Goal: Transaction & Acquisition: Purchase product/service

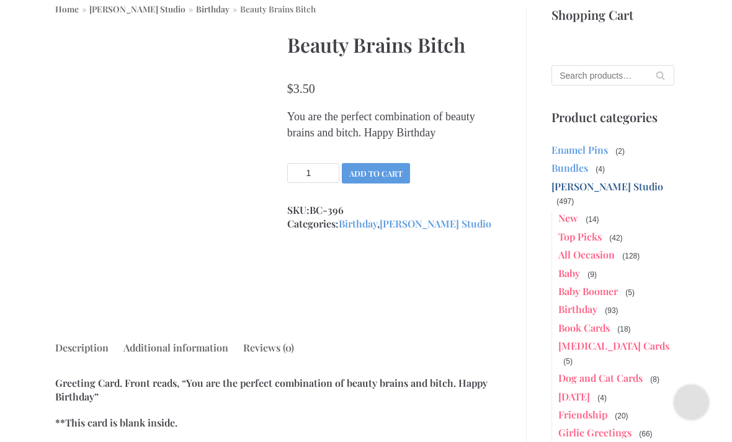
scroll to position [138, 0]
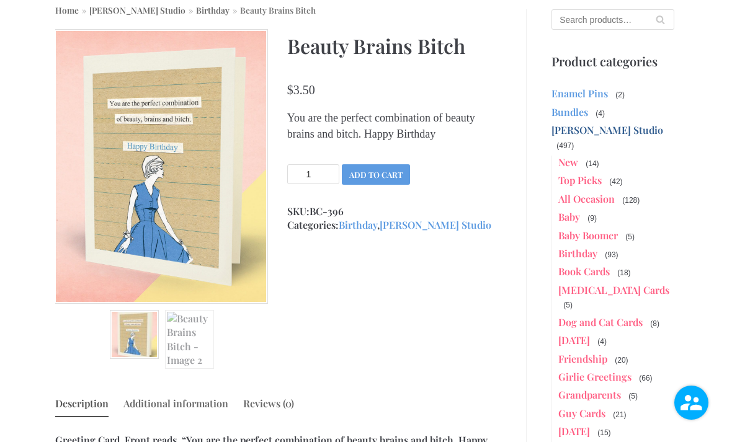
click at [207, 269] on img at bounding box center [161, 166] width 214 height 274
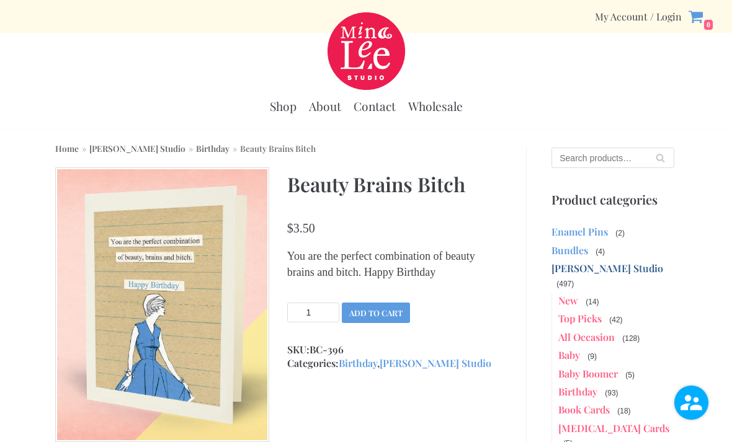
click at [601, 158] on input "Search for:" at bounding box center [613, 158] width 122 height 20
type input "Cooking"
click at [660, 158] on button "Search" at bounding box center [661, 158] width 28 height 20
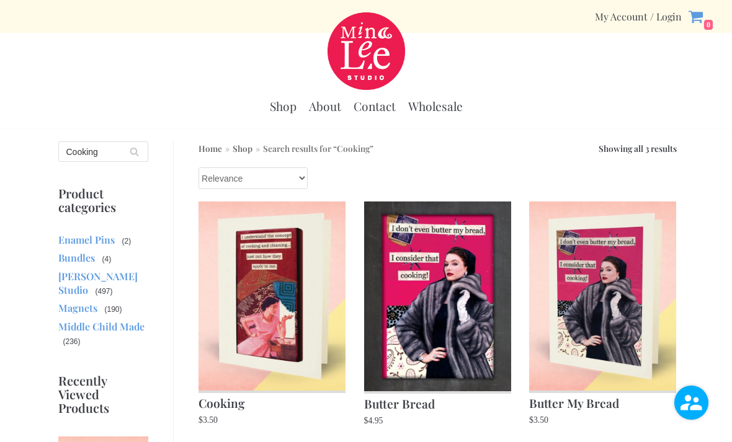
click at [269, 317] on img at bounding box center [272, 296] width 147 height 189
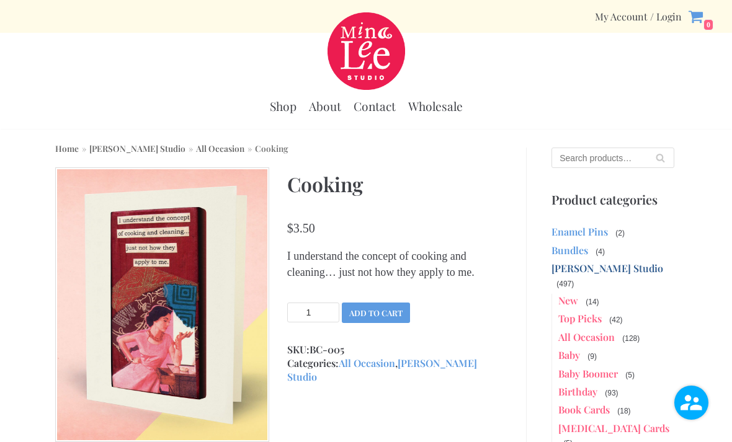
click at [606, 166] on input "Search for:" at bounding box center [613, 158] width 122 height 20
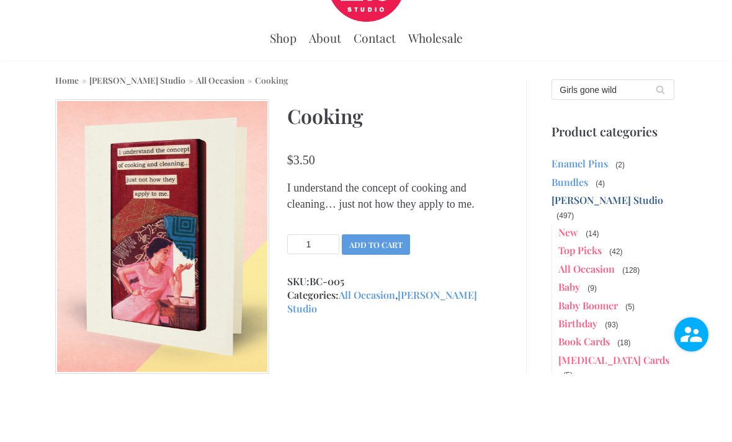
type input "Girls gone wild"
click at [660, 148] on button "Search" at bounding box center [661, 158] width 28 height 20
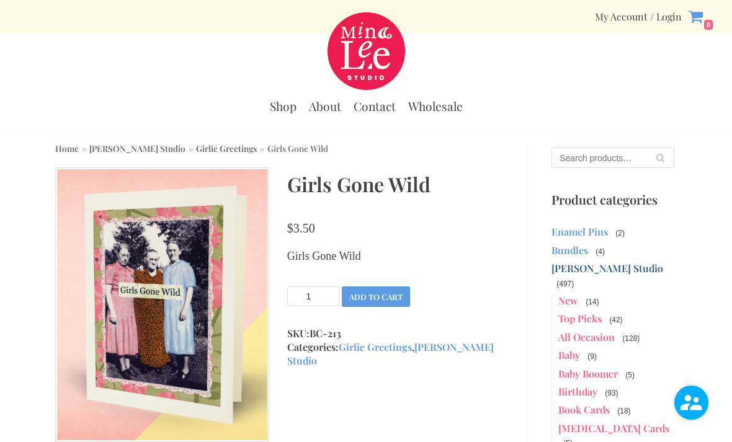
click at [591, 160] on input "Search for:" at bounding box center [613, 158] width 122 height 20
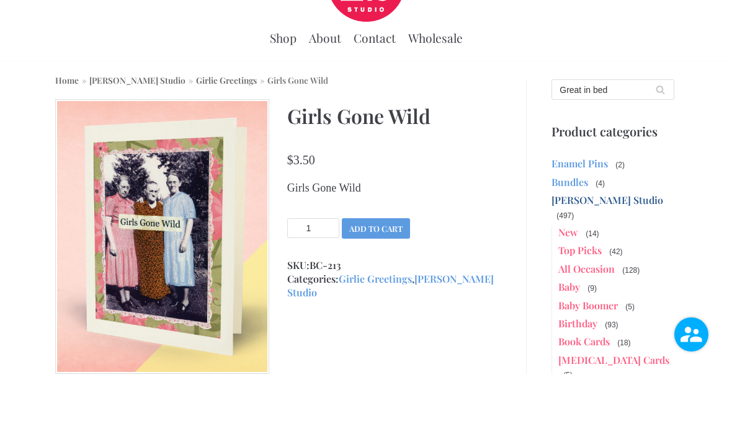
type input "Great in bed"
click at [660, 148] on button "Search" at bounding box center [661, 158] width 28 height 20
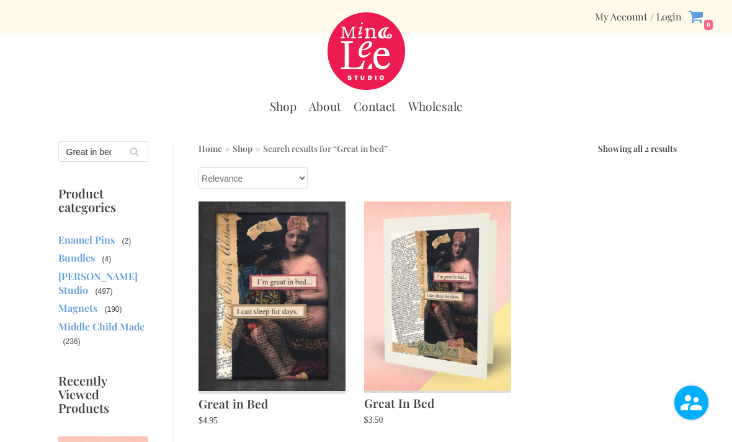
click at [301, 330] on img at bounding box center [272, 297] width 147 height 190
click at [446, 321] on img at bounding box center [437, 296] width 147 height 189
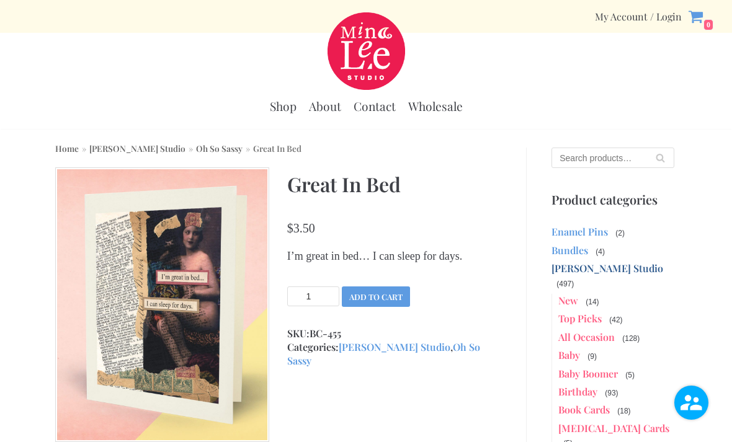
click at [606, 158] on input "Search for:" at bounding box center [613, 158] width 122 height 20
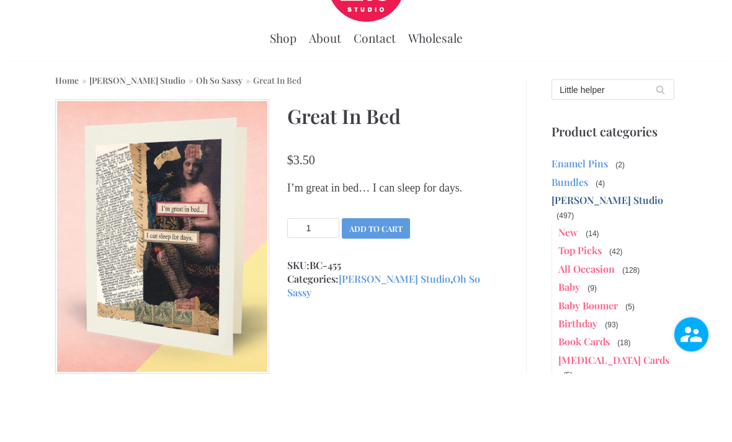
type input "Little helper"
click at [660, 148] on button "Search" at bounding box center [661, 158] width 28 height 20
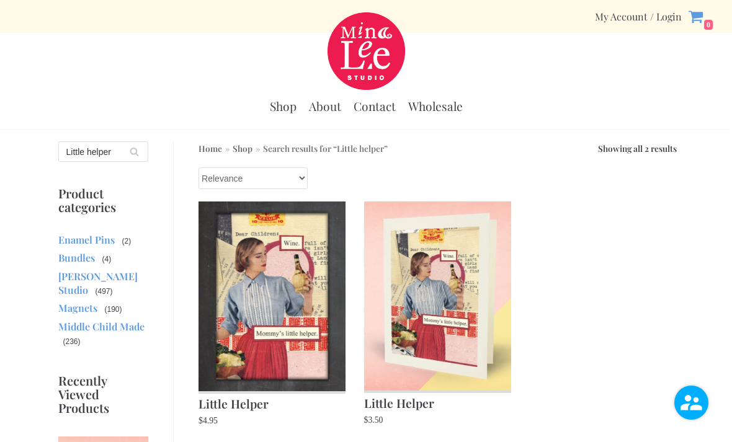
click at [434, 308] on img at bounding box center [437, 296] width 147 height 189
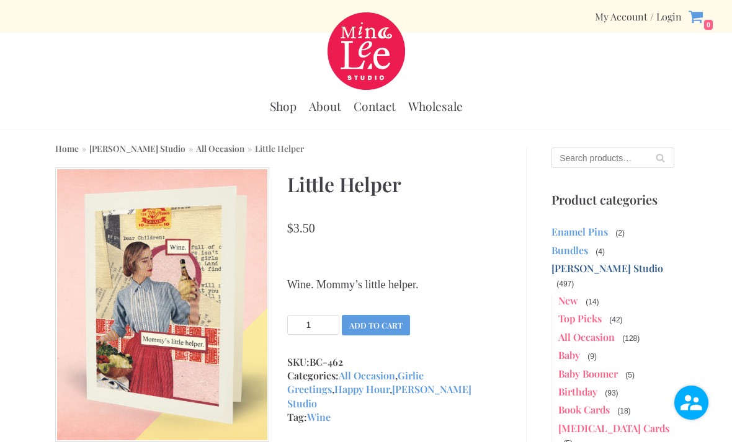
click at [616, 159] on input "Search for:" at bounding box center [613, 158] width 122 height 20
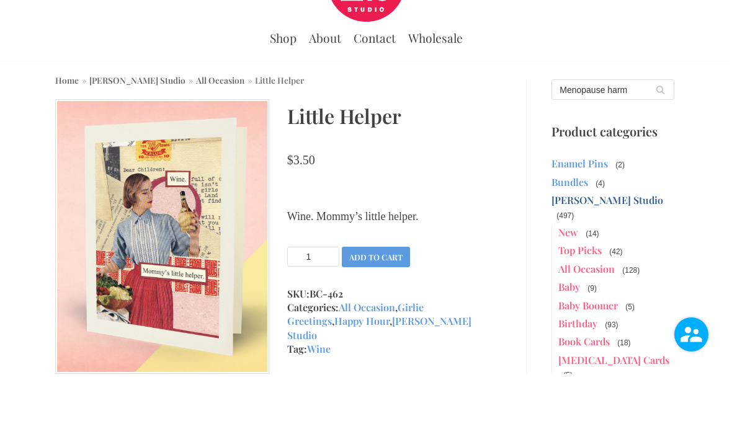
type input "Menopause harm"
click at [660, 148] on button "Search" at bounding box center [661, 158] width 28 height 20
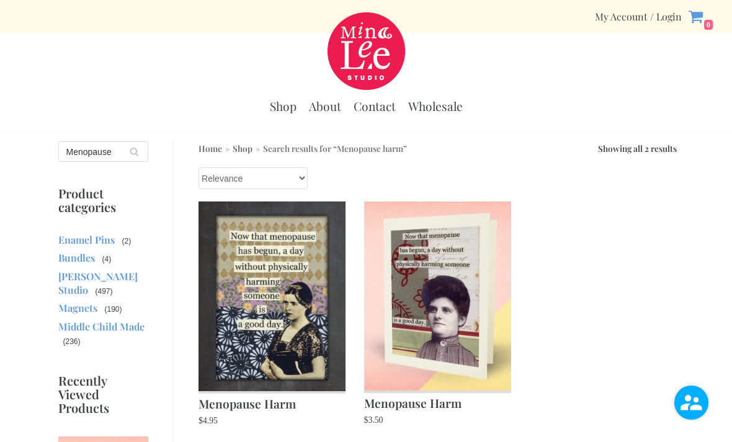
click at [441, 336] on img at bounding box center [437, 296] width 147 height 189
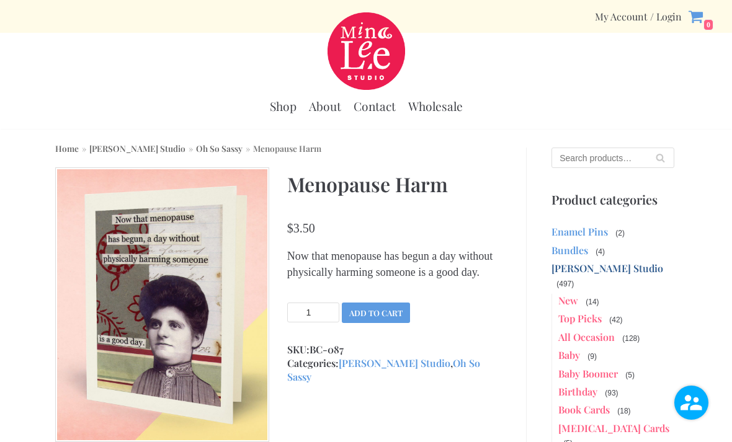
click at [595, 153] on input "Search for:" at bounding box center [613, 158] width 122 height 20
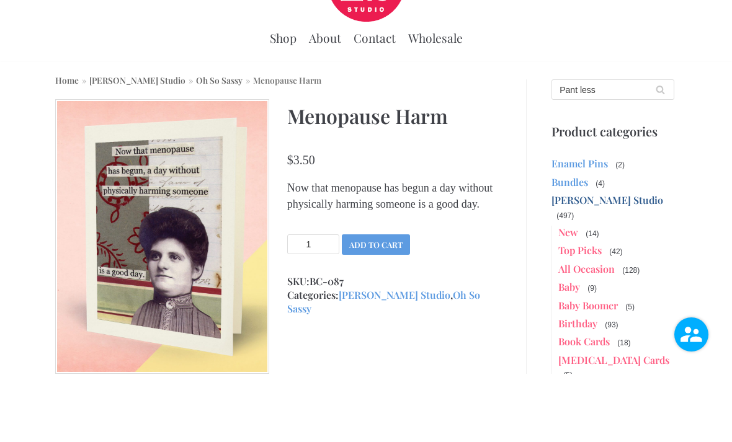
type input "Pant less"
click at [660, 148] on button "Search" at bounding box center [661, 158] width 28 height 20
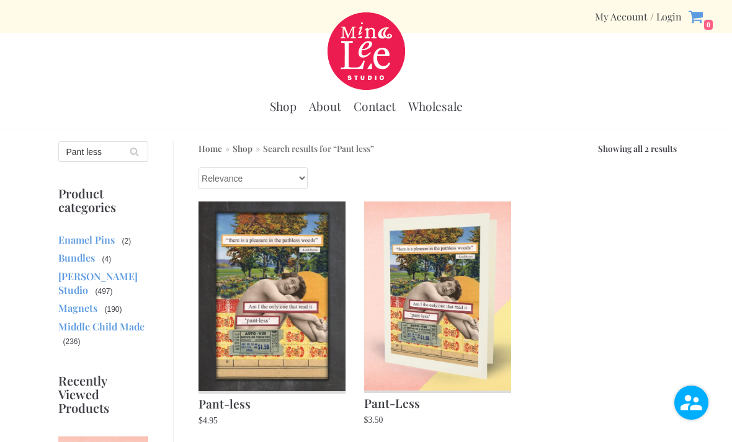
click at [464, 317] on img at bounding box center [437, 296] width 147 height 189
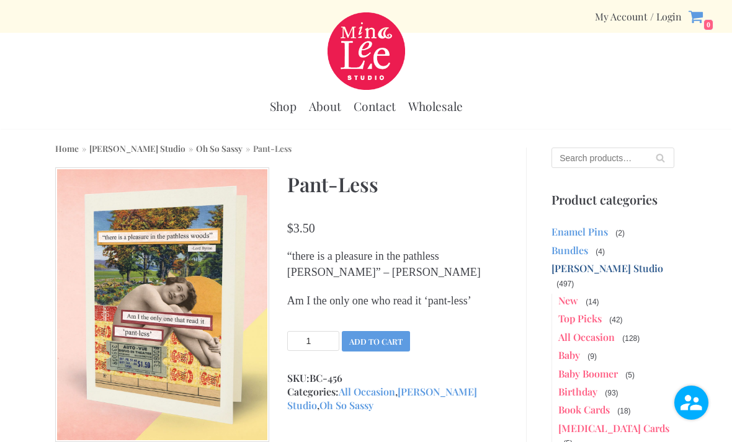
click at [608, 158] on input "Search for:" at bounding box center [613, 158] width 122 height 20
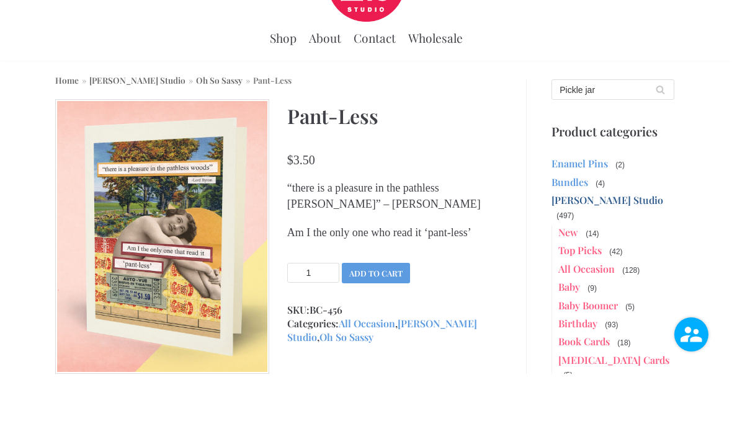
type input "Pickle jar"
click at [660, 148] on button "Search" at bounding box center [661, 158] width 28 height 20
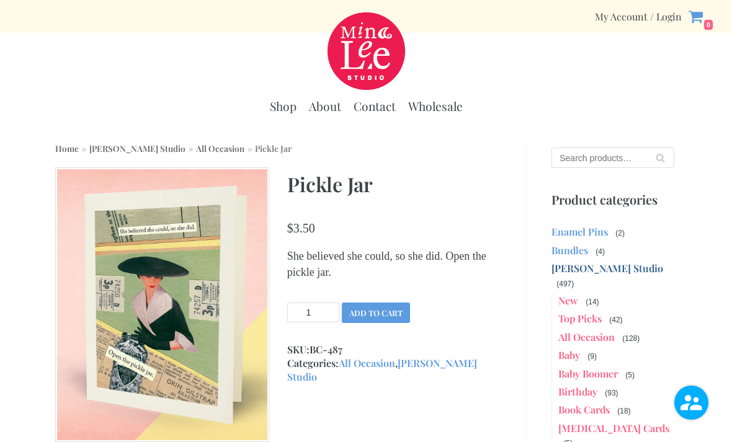
click at [204, 323] on img at bounding box center [162, 305] width 214 height 274
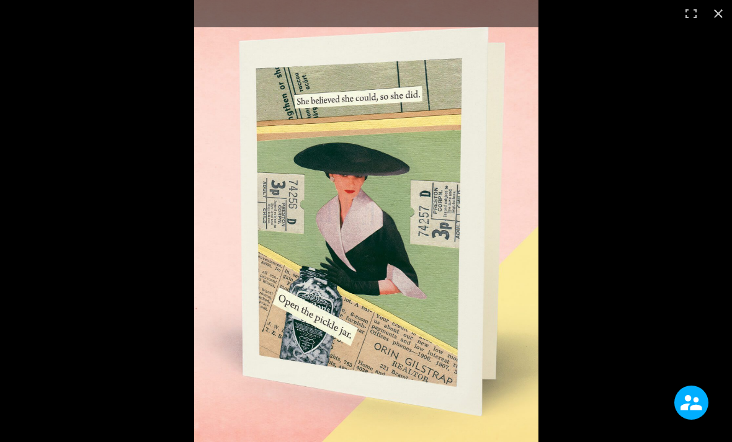
click at [724, 14] on button "Close (Esc)" at bounding box center [718, 13] width 27 height 27
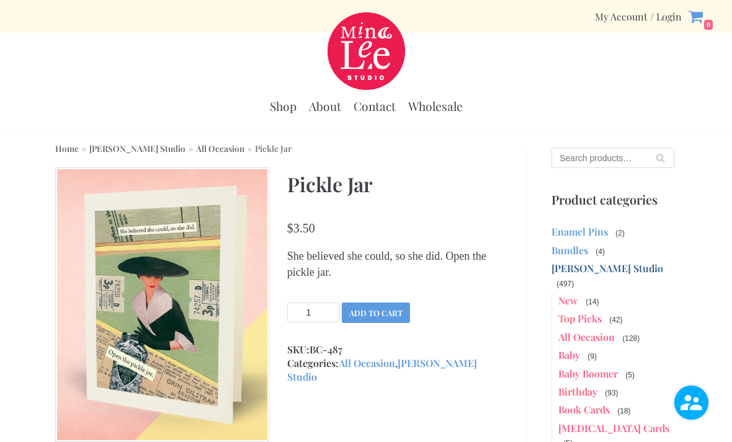
click at [593, 161] on input "Search for:" at bounding box center [613, 158] width 122 height 20
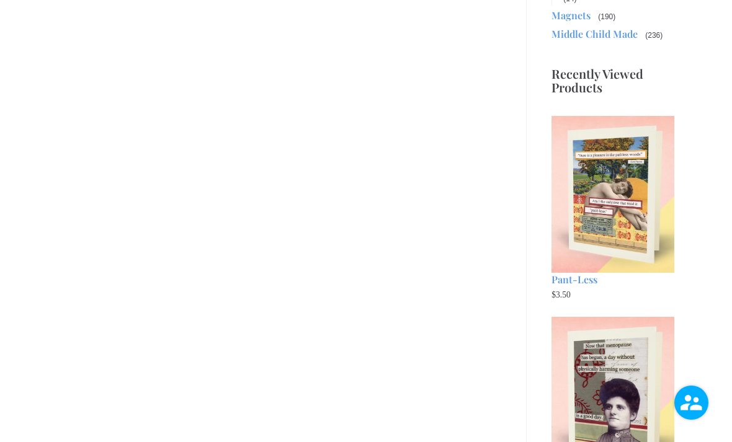
scroll to position [69, 0]
